Goal: Task Accomplishment & Management: Manage account settings

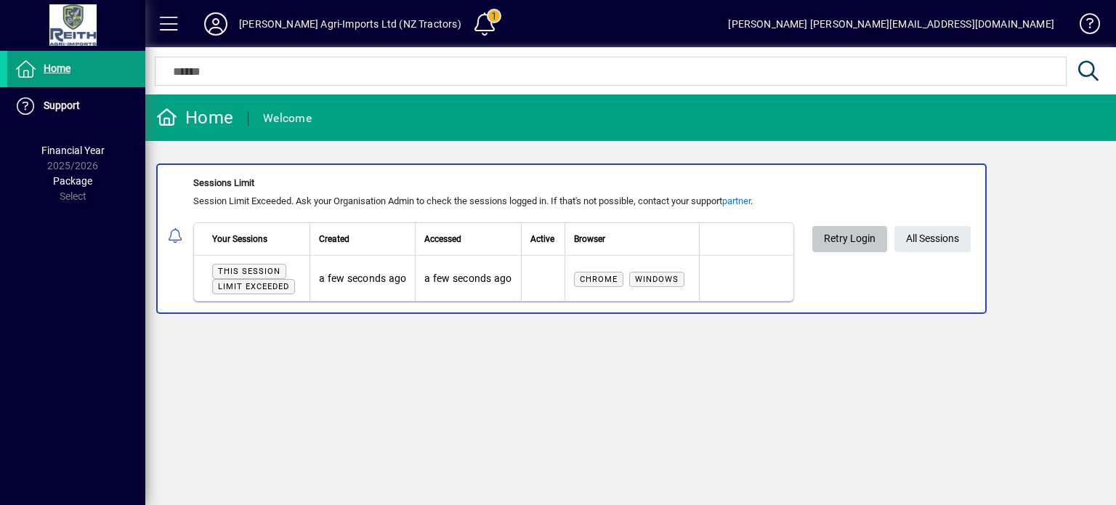
click at [856, 243] on span "Retry Login" at bounding box center [850, 239] width 52 height 24
click at [215, 25] on icon at bounding box center [215, 23] width 29 height 23
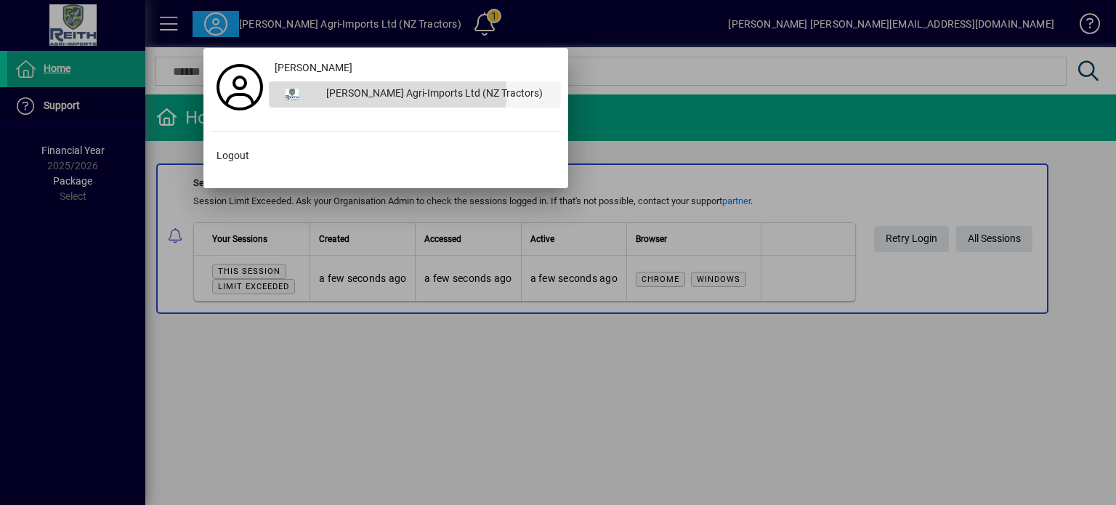
click at [339, 94] on div "[PERSON_NAME] Agri-Imports Ltd (NZ Tractors)" at bounding box center [438, 94] width 246 height 26
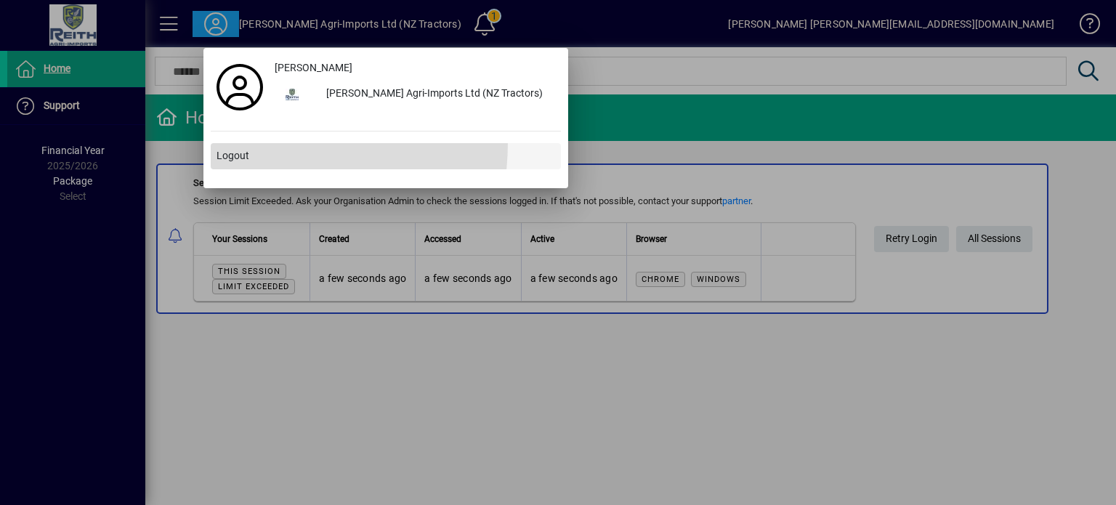
click at [227, 142] on span at bounding box center [386, 156] width 350 height 35
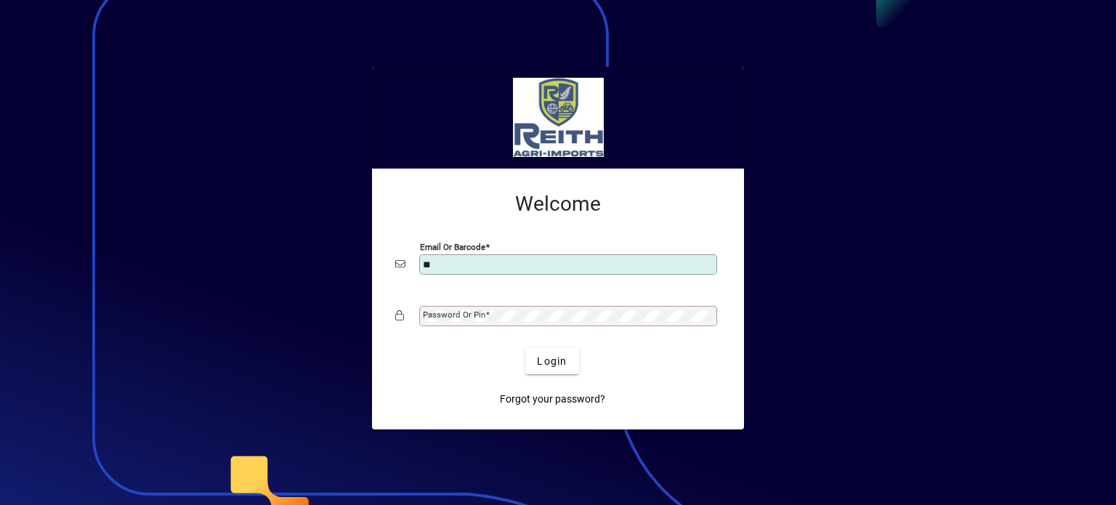
type input "**********"
click at [483, 322] on div "Password or Pin" at bounding box center [568, 316] width 298 height 20
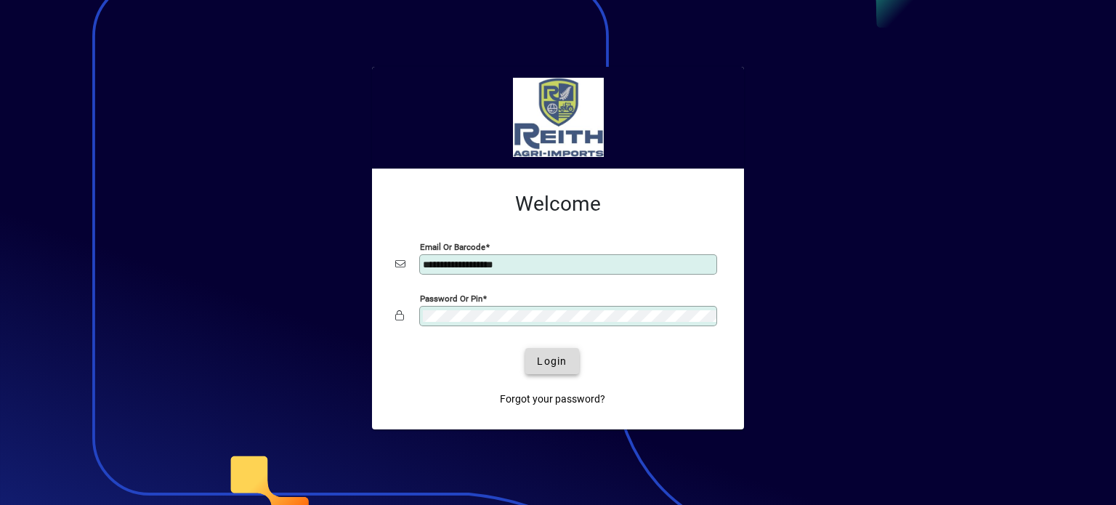
click at [545, 366] on span "Login" at bounding box center [552, 361] width 30 height 15
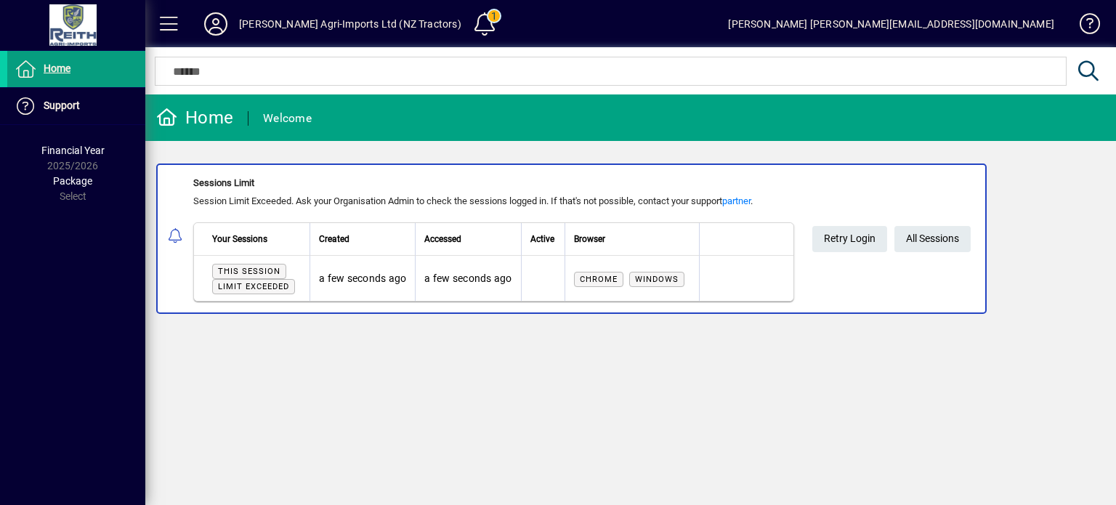
click at [484, 364] on div "Home Welcome Sessions Limit Session Limit Exceeded. Ask your Organisation Admin…" at bounding box center [630, 299] width 971 height 411
click at [272, 293] on span "Limit exceeded" at bounding box center [253, 286] width 83 height 15
click at [927, 238] on span "All Sessions" at bounding box center [932, 239] width 53 height 24
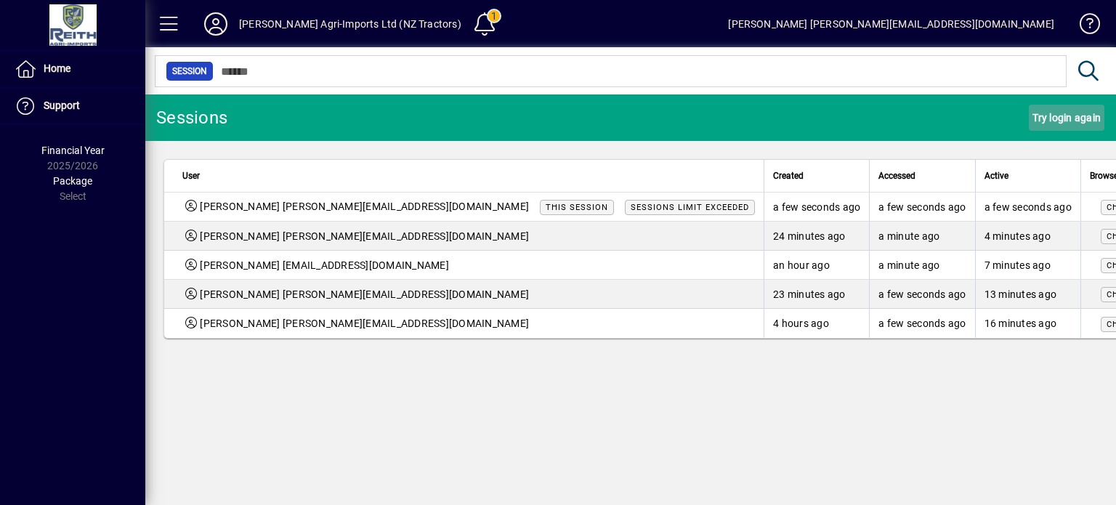
click at [1061, 118] on span "Try login again" at bounding box center [1067, 117] width 68 height 23
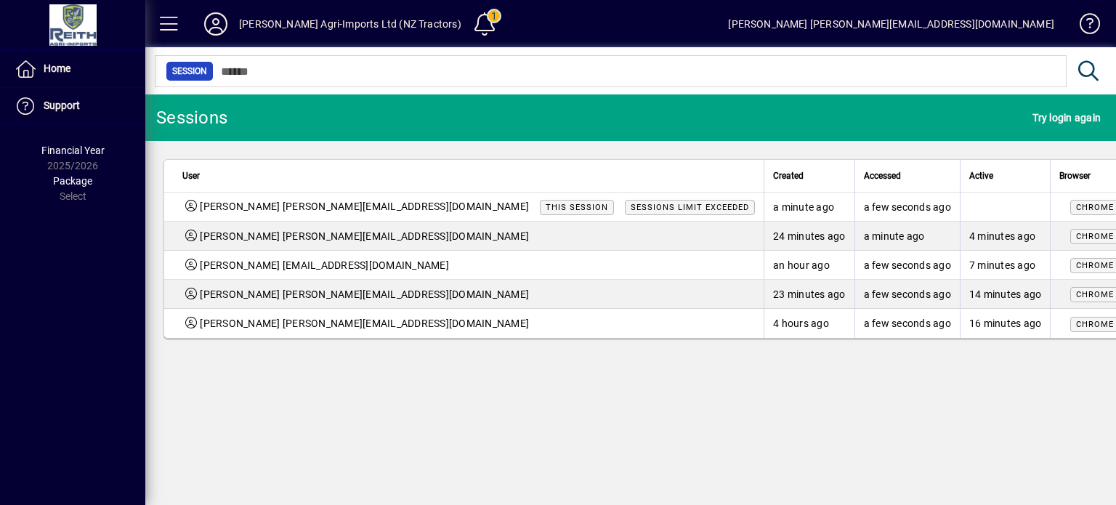
click at [546, 207] on span "This session" at bounding box center [577, 207] width 62 height 9
click at [267, 30] on div "[PERSON_NAME] Agri-Imports Ltd (NZ Tractors)" at bounding box center [350, 23] width 222 height 23
click at [217, 34] on icon at bounding box center [215, 23] width 29 height 23
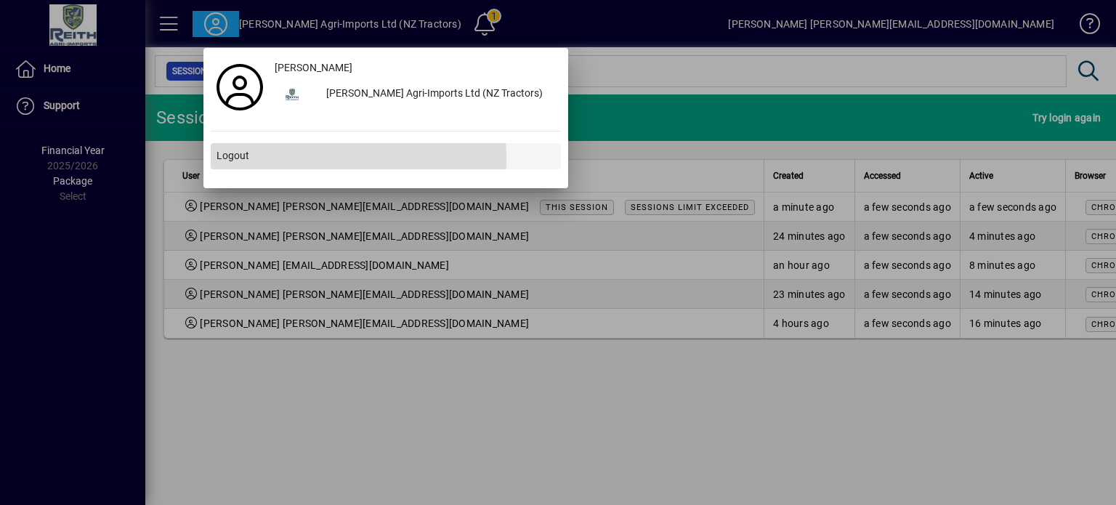
click at [229, 159] on span "Logout" at bounding box center [233, 155] width 33 height 15
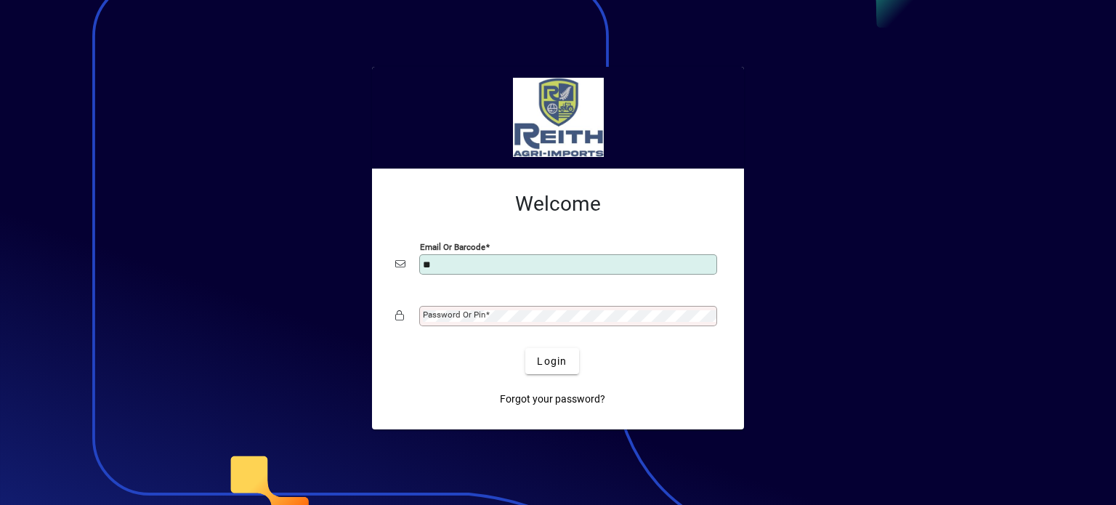
type input "**********"
click at [464, 313] on mat-label "Password or Pin" at bounding box center [454, 315] width 62 height 10
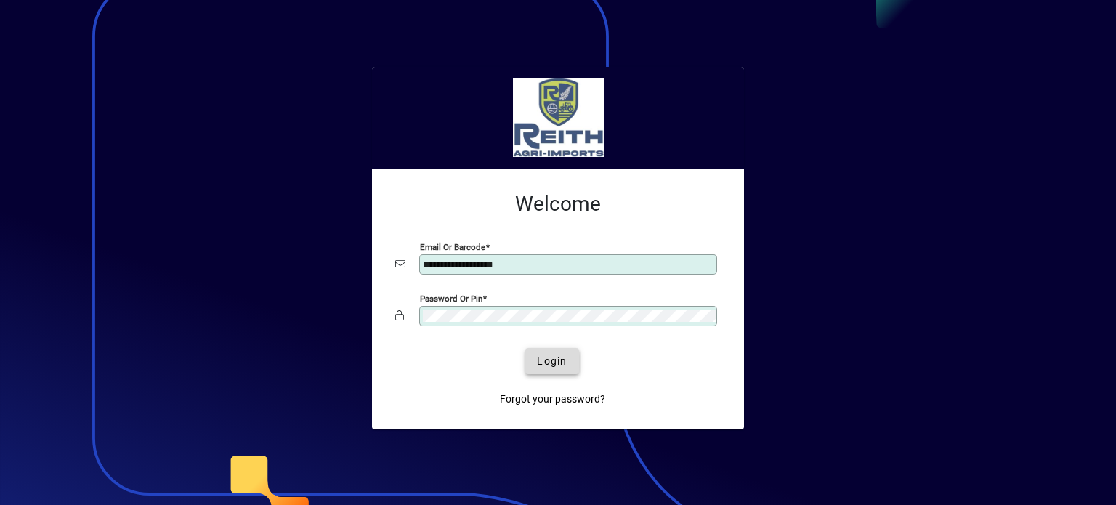
click at [553, 366] on span "Login" at bounding box center [552, 361] width 30 height 15
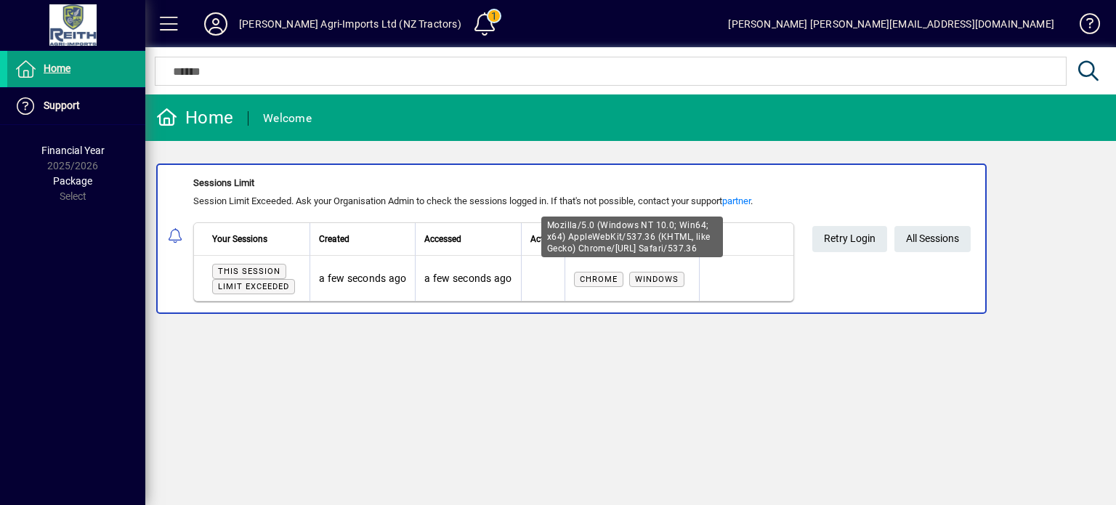
click at [661, 278] on span "Windows" at bounding box center [657, 279] width 44 height 9
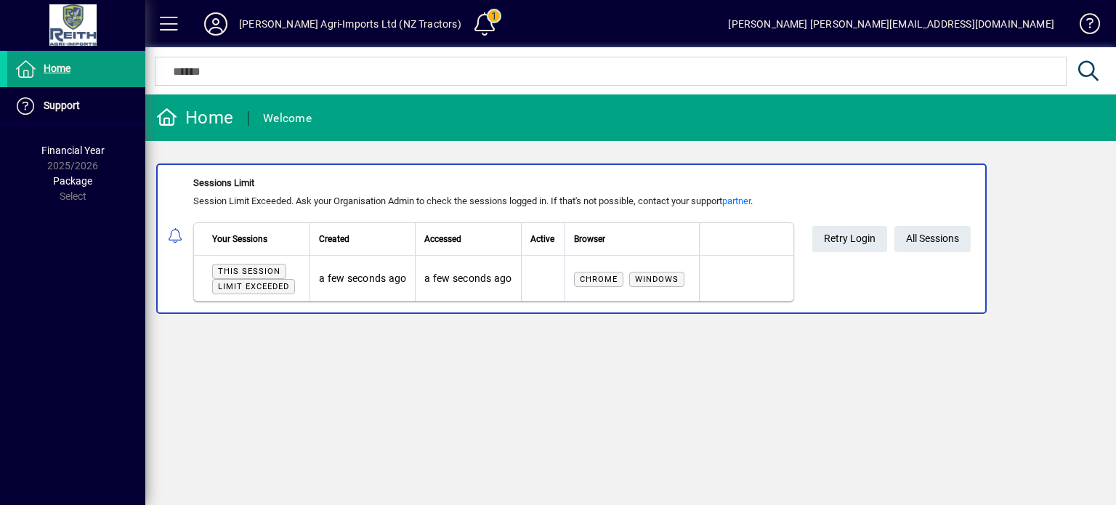
click at [661, 278] on span "Windows" at bounding box center [657, 279] width 44 height 9
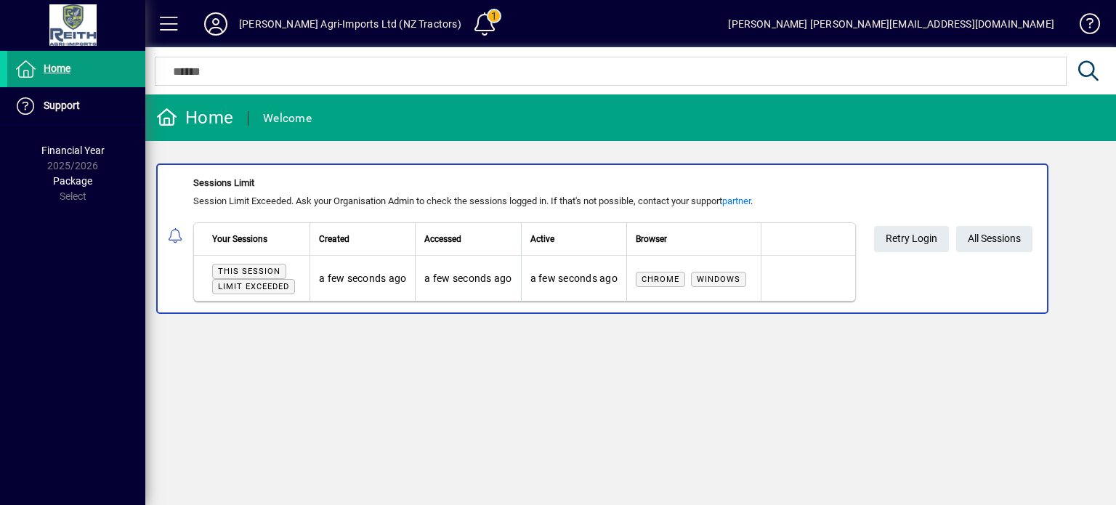
drag, startPoint x: 661, startPoint y: 285, endPoint x: 616, endPoint y: 384, distance: 109.3
click at [616, 384] on div "Home Welcome Sessions Limit Session Limit Exceeded. Ask your Organisation Admin…" at bounding box center [630, 299] width 971 height 411
click at [986, 238] on span "All Sessions" at bounding box center [994, 239] width 53 height 24
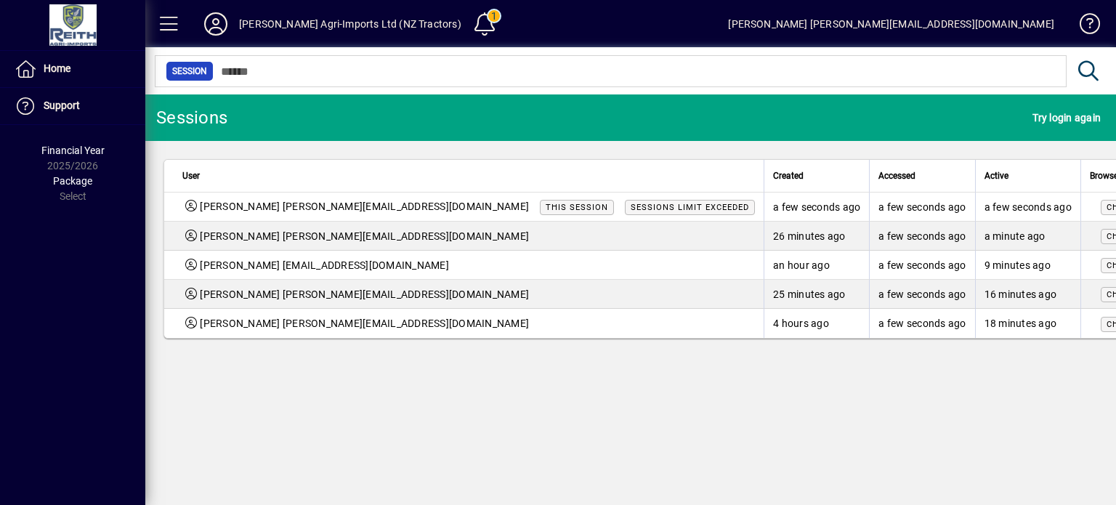
click at [546, 209] on span "This session" at bounding box center [577, 207] width 62 height 9
click at [207, 212] on span "Anthea Reith anthea@reithagri.nz" at bounding box center [364, 206] width 329 height 15
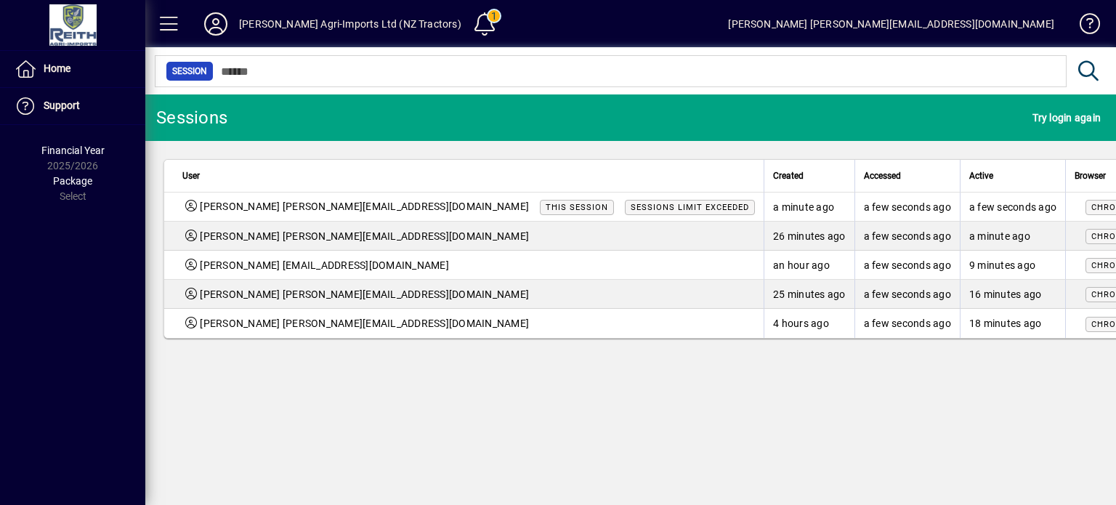
click at [631, 206] on span "Sessions limit exceeded" at bounding box center [690, 207] width 118 height 9
click at [1091, 203] on span "Chrome" at bounding box center [1110, 207] width 38 height 9
click at [196, 206] on icon at bounding box center [191, 206] width 12 height 12
click at [546, 211] on span "This session" at bounding box center [577, 207] width 62 height 9
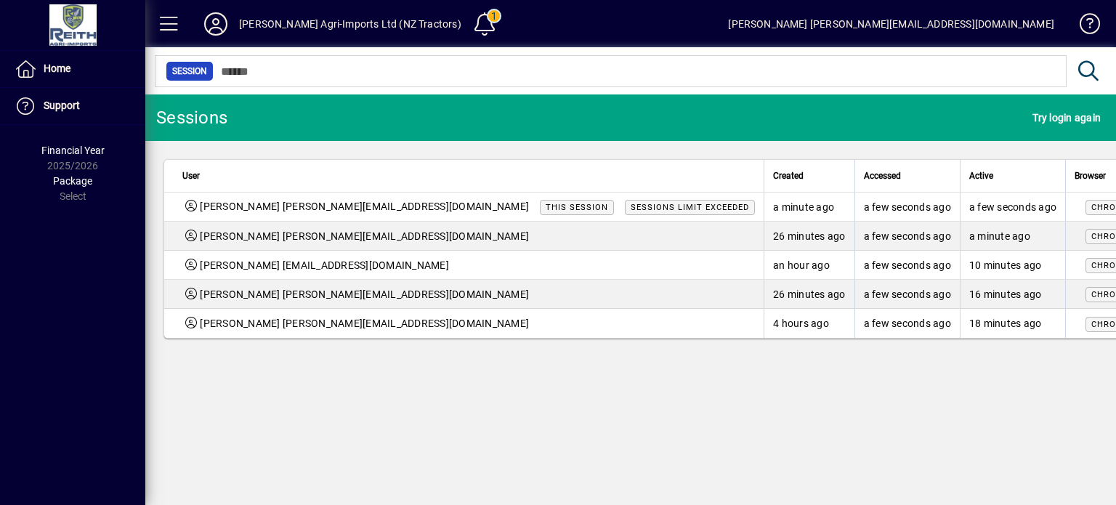
click at [631, 209] on span "Sessions limit exceeded" at bounding box center [690, 207] width 118 height 9
drag, startPoint x: 520, startPoint y: 209, endPoint x: 488, endPoint y: 278, distance: 76.7
click at [488, 278] on td "[PERSON_NAME] [EMAIL_ADDRESS][DOMAIN_NAME]" at bounding box center [464, 265] width 600 height 29
click at [546, 209] on span "This session" at bounding box center [577, 207] width 62 height 9
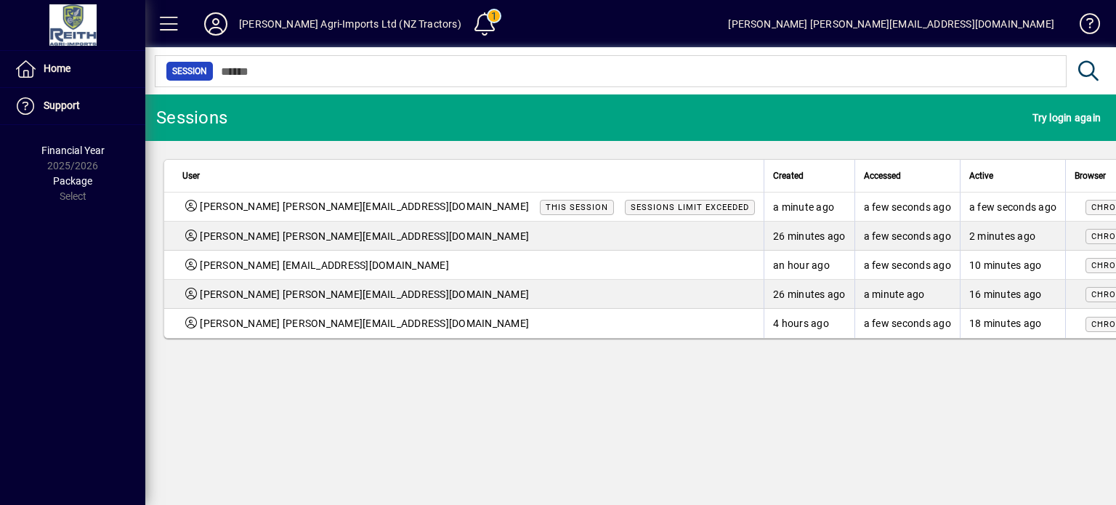
click at [546, 209] on span "This session" at bounding box center [577, 207] width 62 height 9
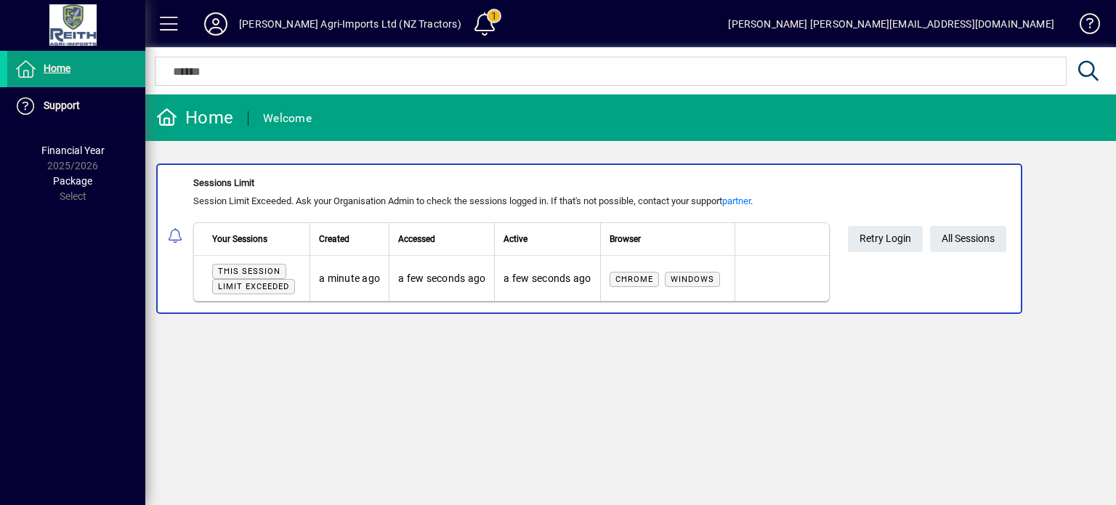
click at [179, 233] on mat-icon at bounding box center [177, 236] width 17 height 17
click at [172, 237] on mat-icon at bounding box center [177, 236] width 17 height 17
drag, startPoint x: 249, startPoint y: 277, endPoint x: 267, endPoint y: 414, distance: 138.5
click at [267, 414] on div "Home Welcome Sessions Limit Session Limit Exceeded. Ask your Organisation Admin…" at bounding box center [630, 299] width 971 height 411
click at [214, 28] on icon at bounding box center [215, 23] width 29 height 23
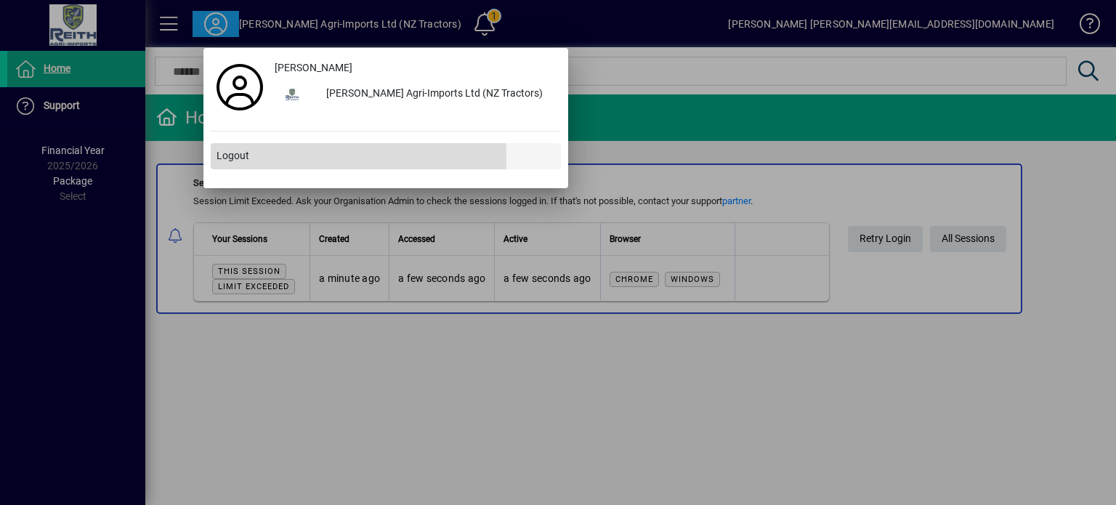
click at [224, 159] on span "Logout" at bounding box center [233, 155] width 33 height 15
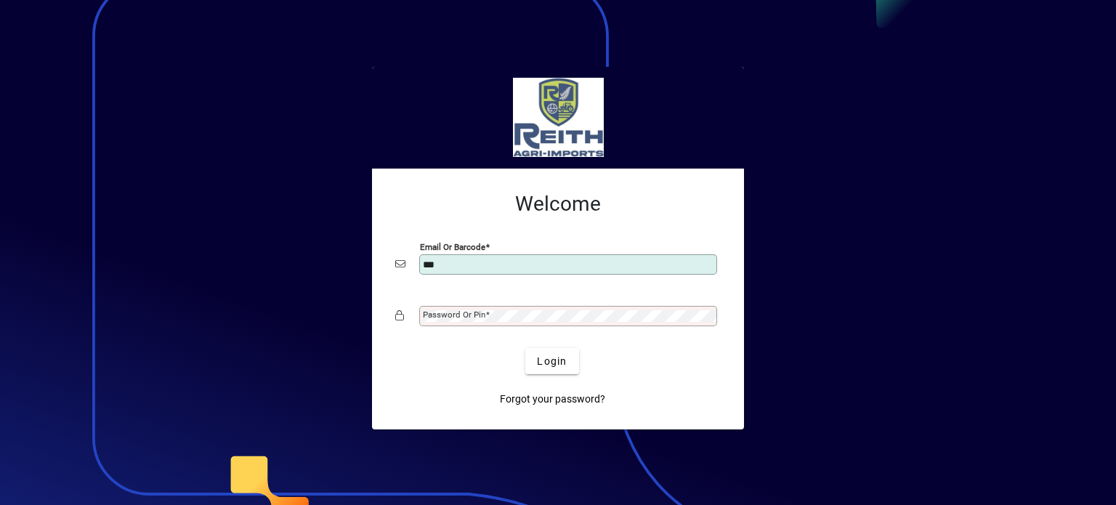
type input "**********"
click at [465, 318] on mat-label "Password or Pin" at bounding box center [454, 315] width 62 height 10
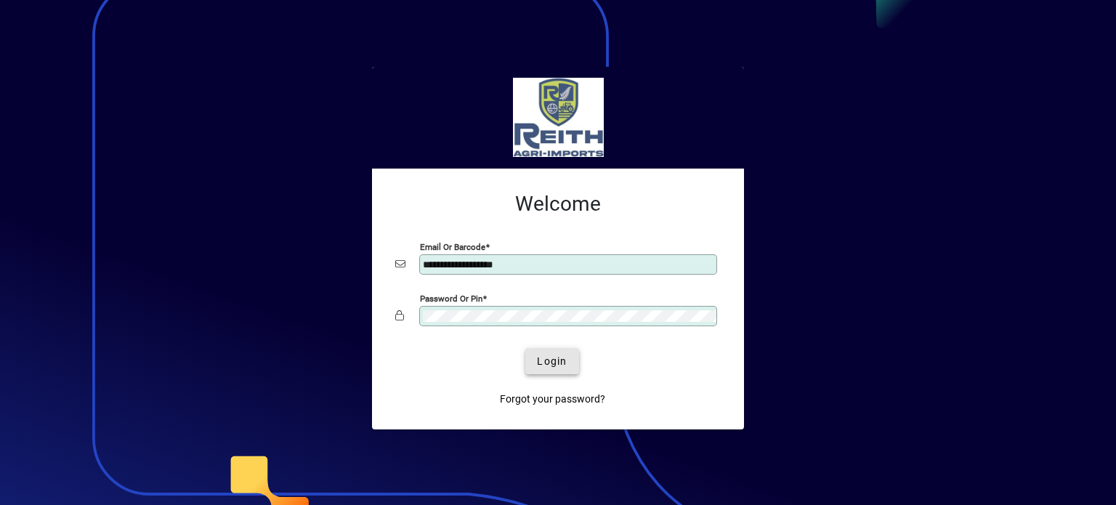
click at [560, 364] on span "Login" at bounding box center [552, 361] width 30 height 15
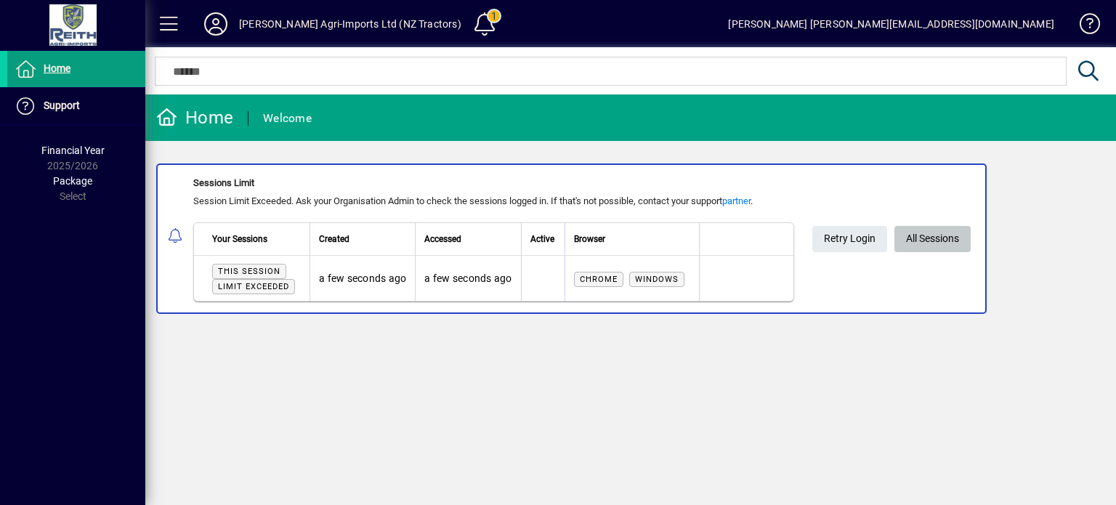
click at [936, 227] on span "All Sessions" at bounding box center [932, 239] width 53 height 24
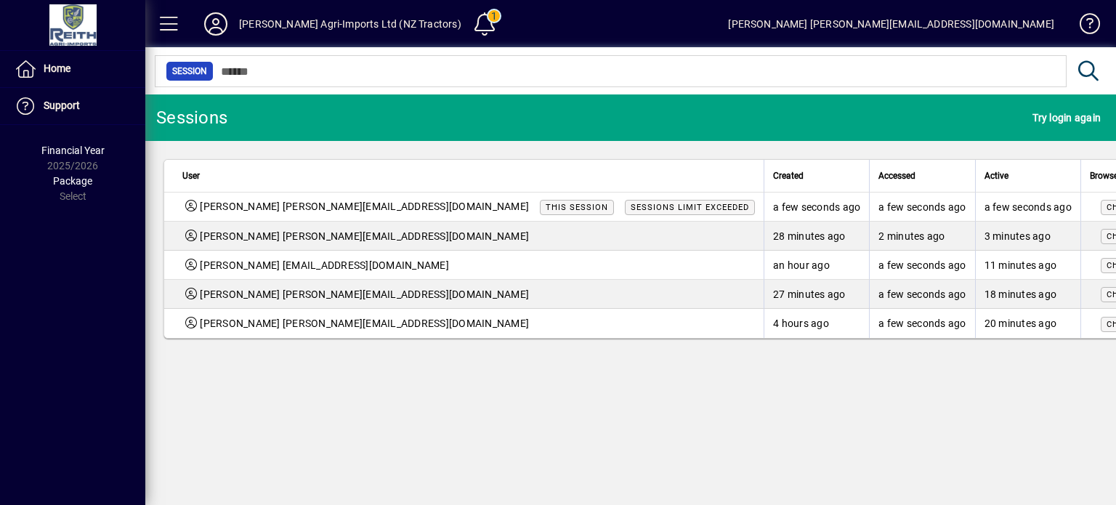
drag, startPoint x: 182, startPoint y: 205, endPoint x: 172, endPoint y: 216, distance: 14.4
click at [172, 216] on td "[PERSON_NAME] [PERSON_NAME][EMAIL_ADDRESS][DOMAIN_NAME] This session Sessions l…" at bounding box center [464, 207] width 600 height 29
click at [1107, 203] on span "Chrome" at bounding box center [1126, 207] width 38 height 9
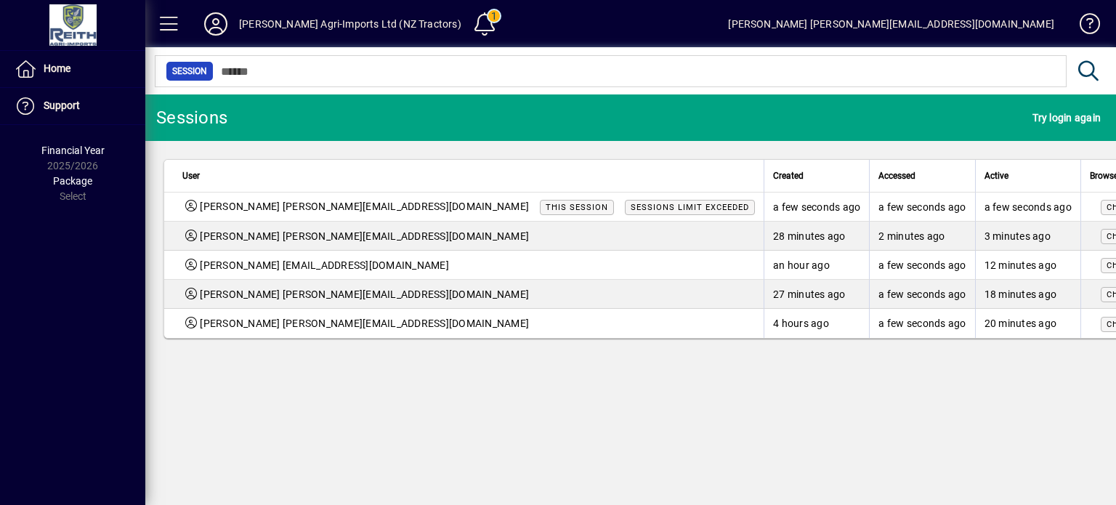
drag, startPoint x: 988, startPoint y: 203, endPoint x: 1081, endPoint y: 191, distance: 93.7
click at [1081, 191] on table "User Created Accessed Active Browser [PERSON_NAME] [PERSON_NAME][EMAIL_ADDRESS]…" at bounding box center [742, 248] width 1157 height 179
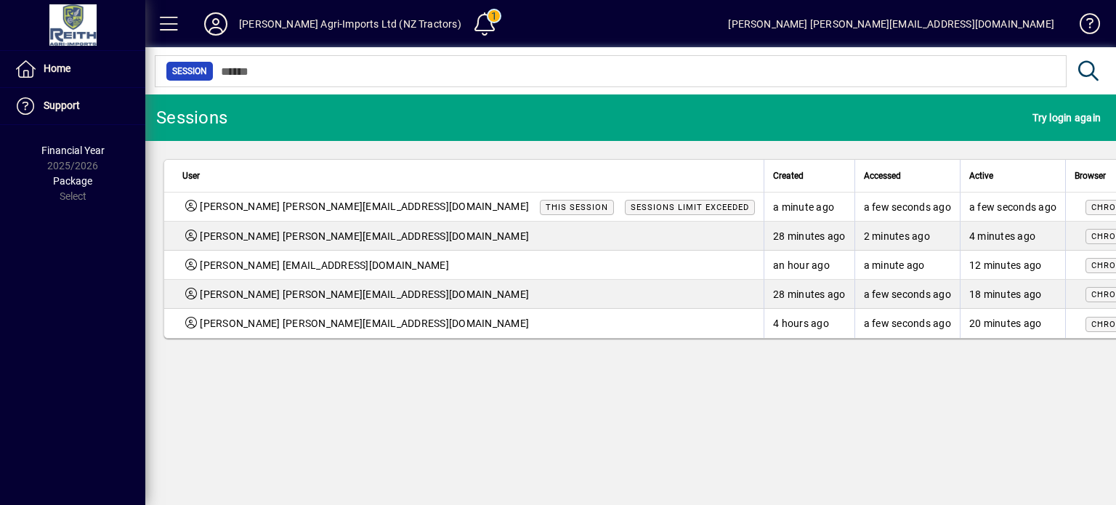
drag, startPoint x: 1018, startPoint y: 26, endPoint x: 810, endPoint y: 21, distance: 208.6
click at [810, 21] on mat-toolbar-row "[PERSON_NAME] Agri-Imports Ltd (NZ Tractors) 1 [PERSON_NAME] [PERSON_NAME][EMAI…" at bounding box center [630, 23] width 971 height 47
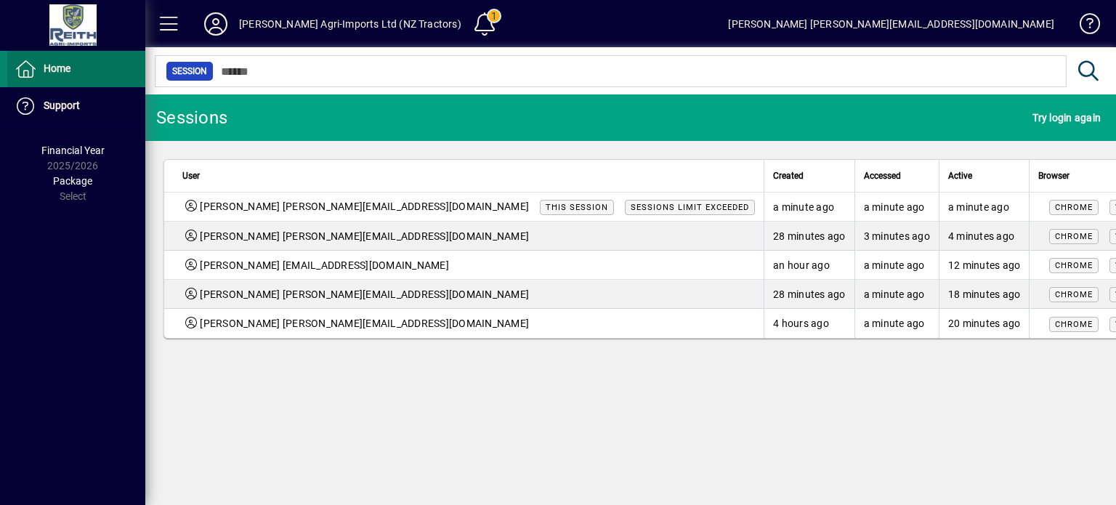
click at [41, 67] on span "Home" at bounding box center [38, 68] width 63 height 17
